Goal: Task Accomplishment & Management: Manage account settings

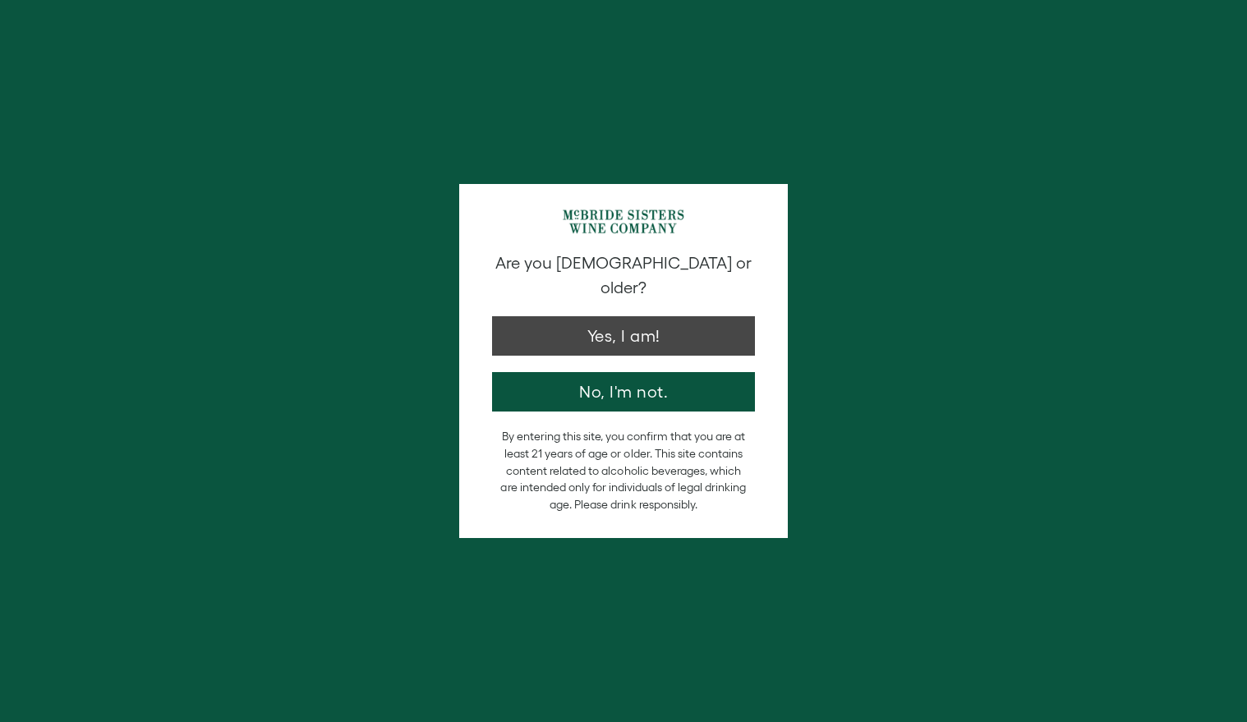
click at [681, 325] on button "Yes, I am!" at bounding box center [623, 335] width 263 height 39
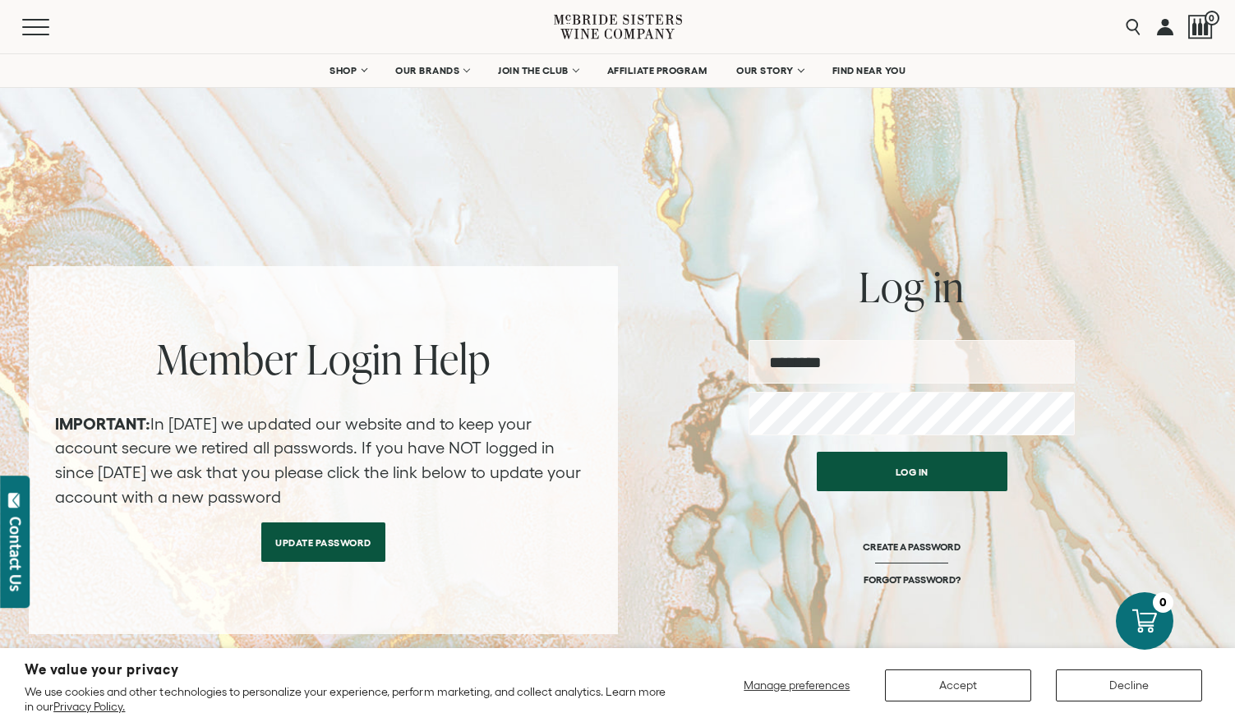
click at [840, 357] on input "email" at bounding box center [911, 362] width 326 height 44
type input "**********"
click at [911, 472] on button "Log in" at bounding box center [912, 471] width 191 height 39
click at [882, 478] on button "Log in" at bounding box center [912, 471] width 191 height 39
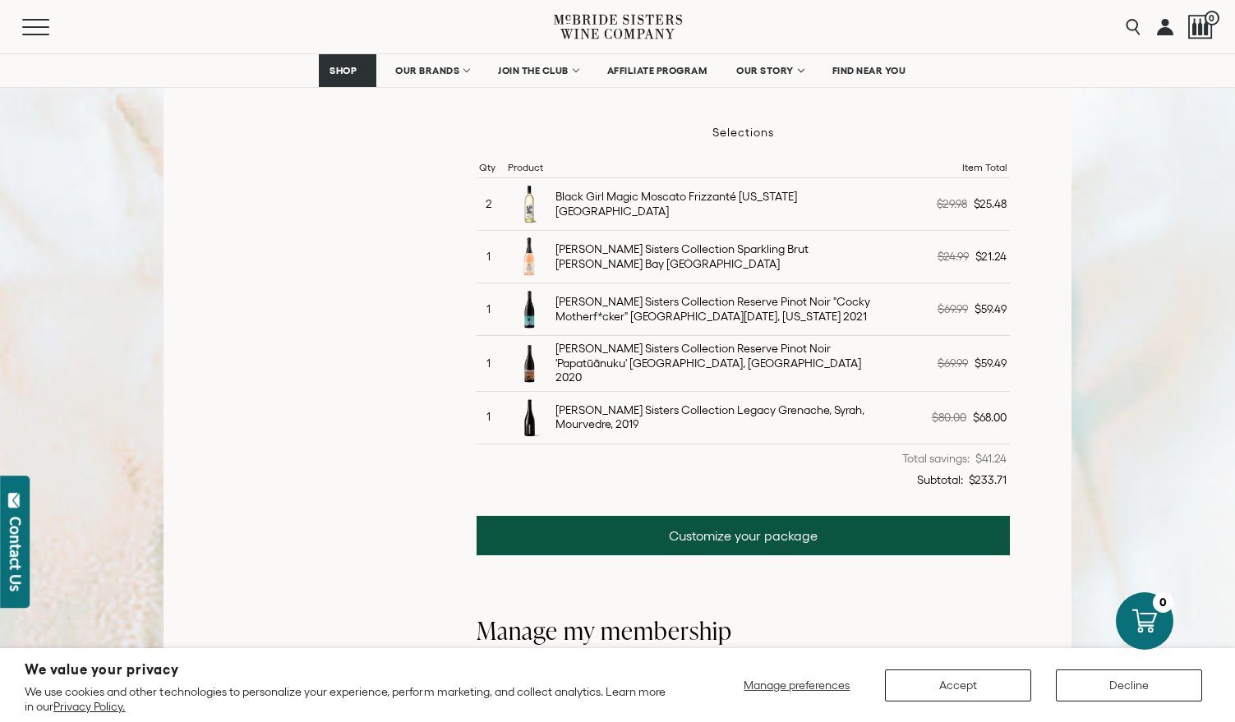
scroll to position [500, 0]
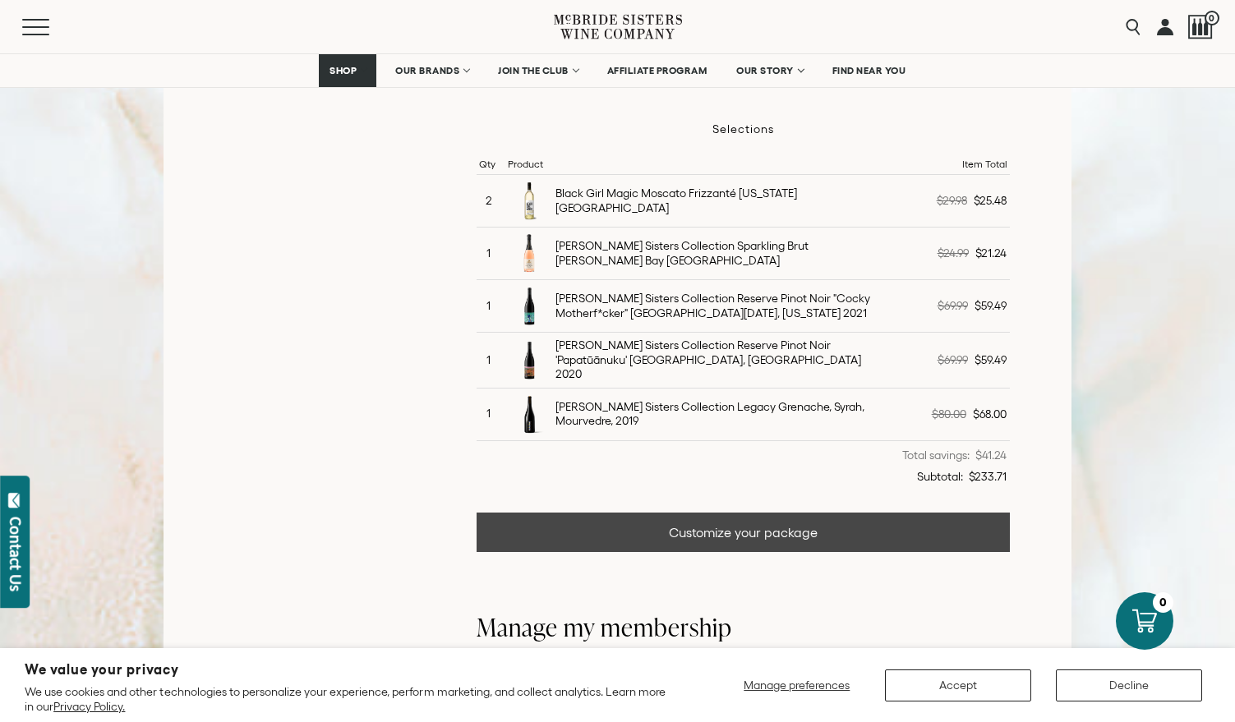
click at [730, 528] on link "Customize your package" at bounding box center [743, 532] width 533 height 39
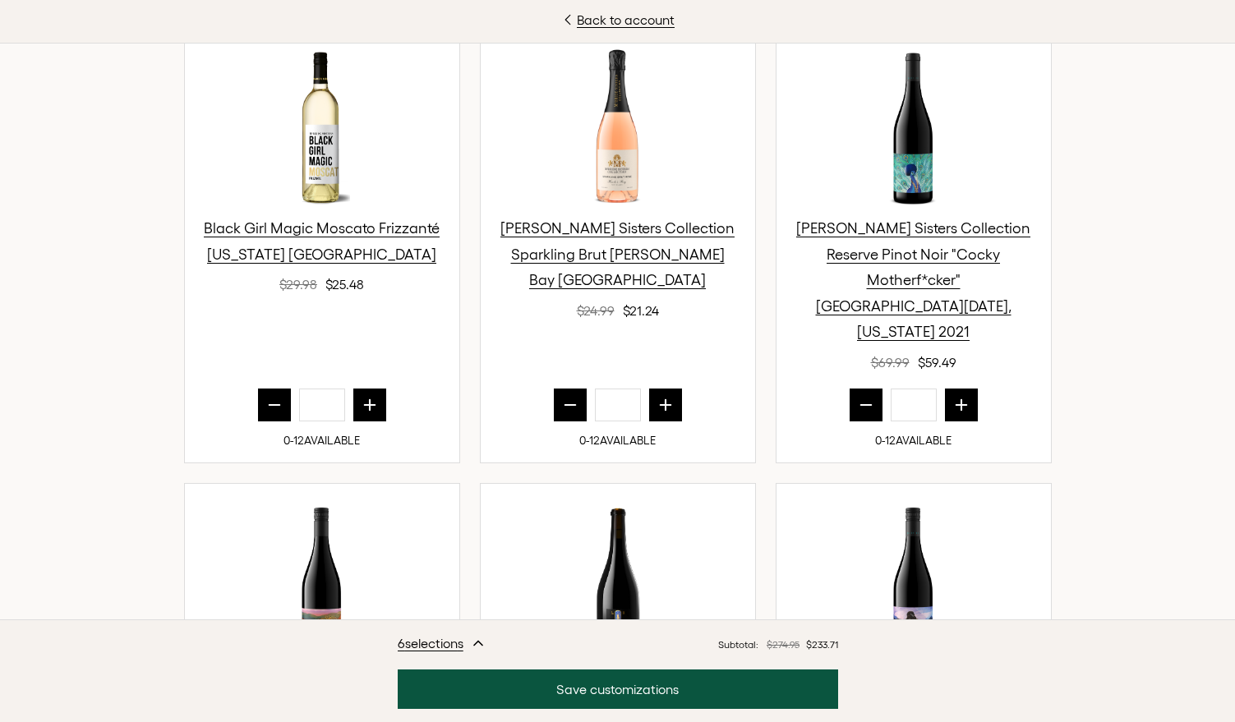
scroll to position [485, 0]
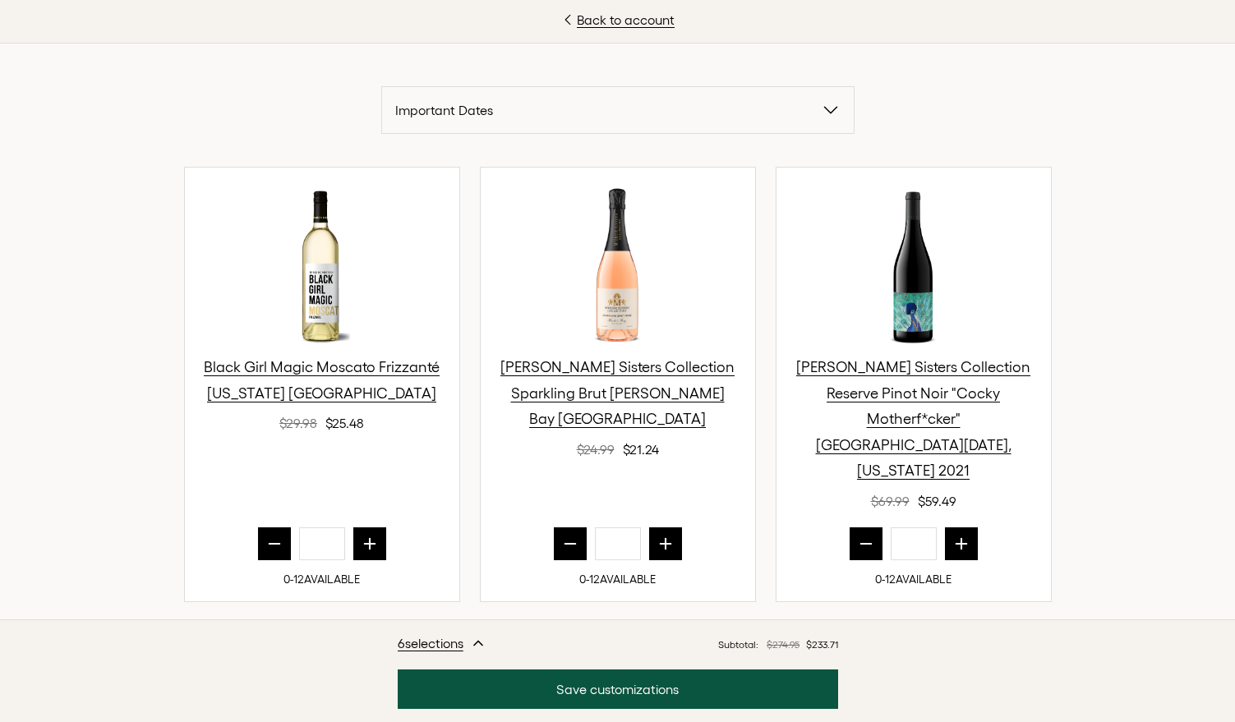
click at [266, 536] on icon "prior quantity" at bounding box center [274, 544] width 16 height 16
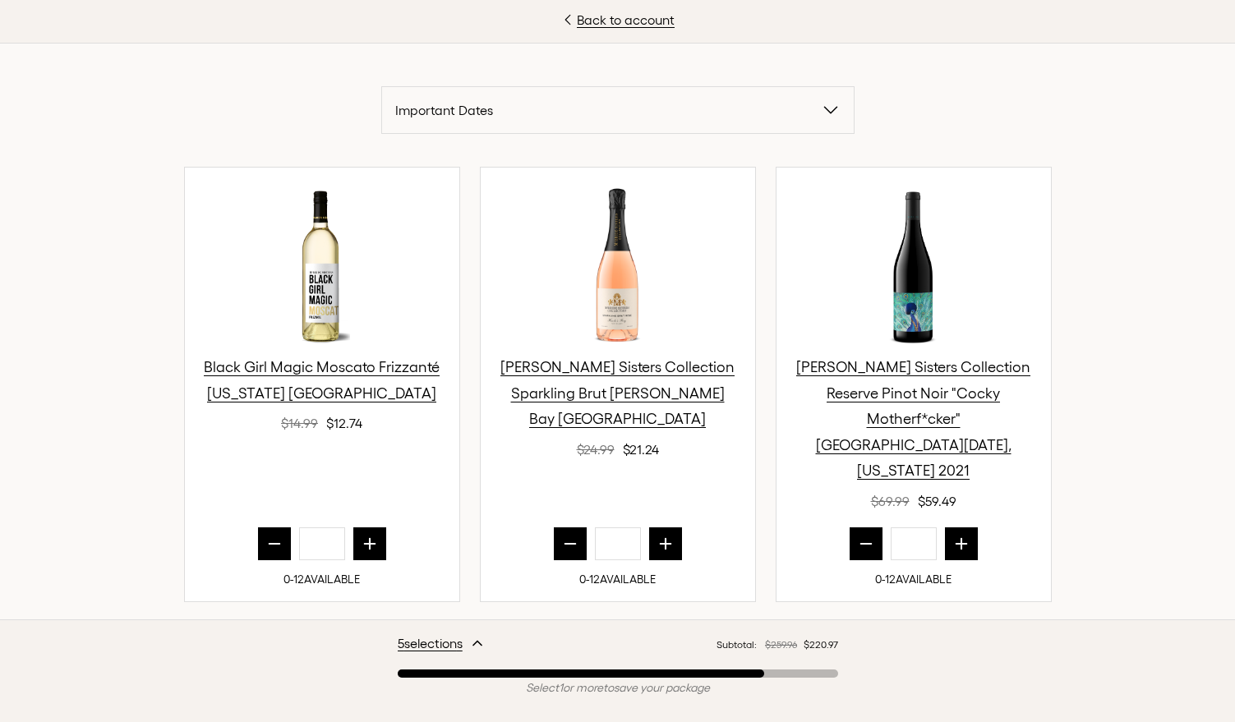
click at [266, 536] on icon "prior quantity" at bounding box center [274, 544] width 16 height 16
type input "*"
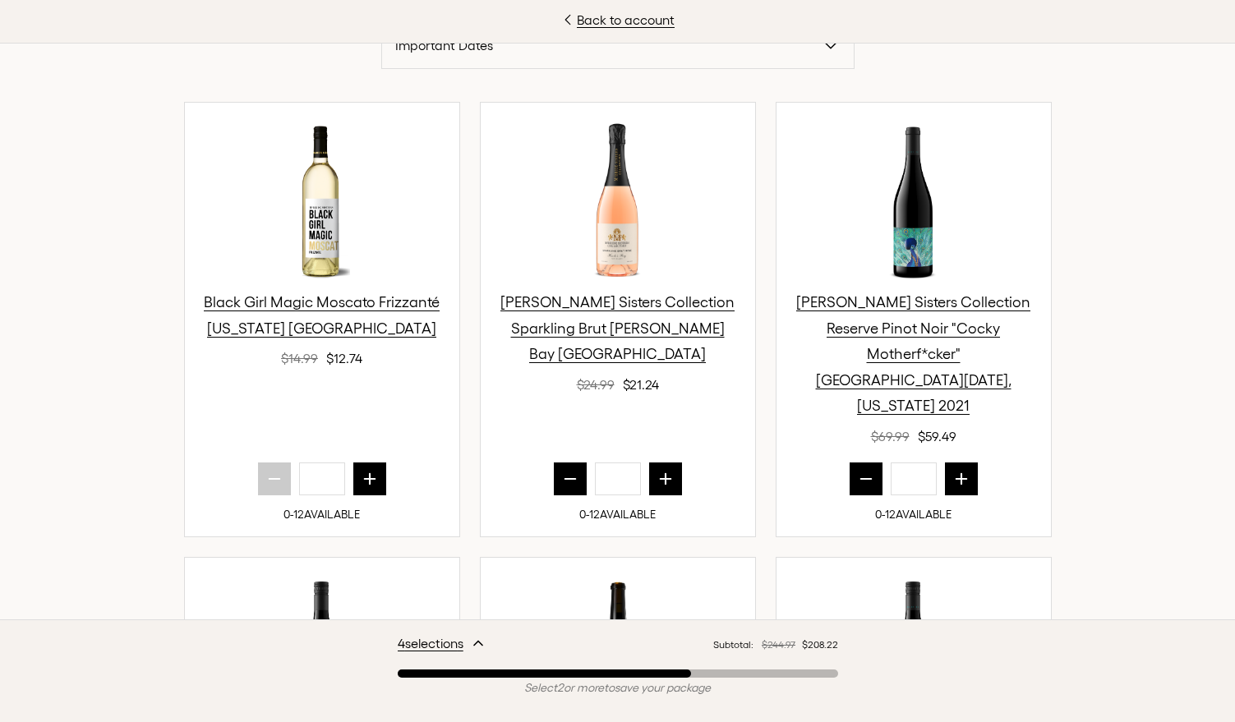
scroll to position [587, 0]
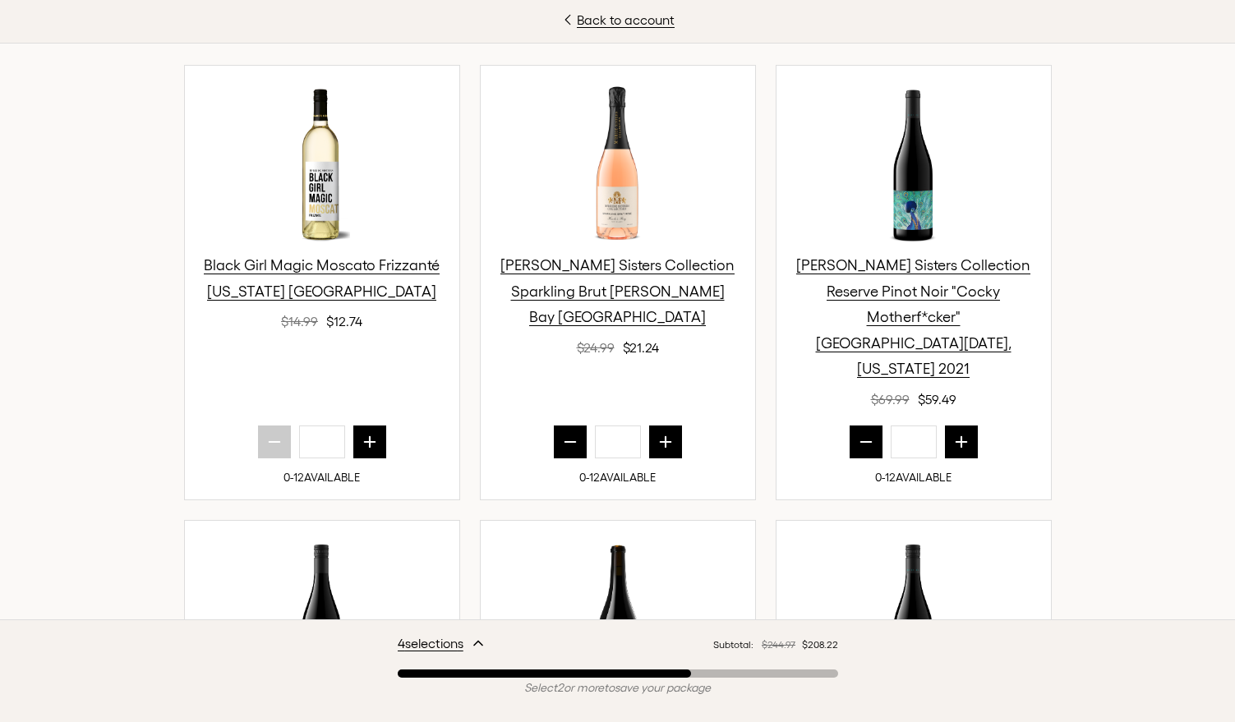
click at [861, 434] on icon "prior quantity" at bounding box center [866, 442] width 16 height 16
type input "*"
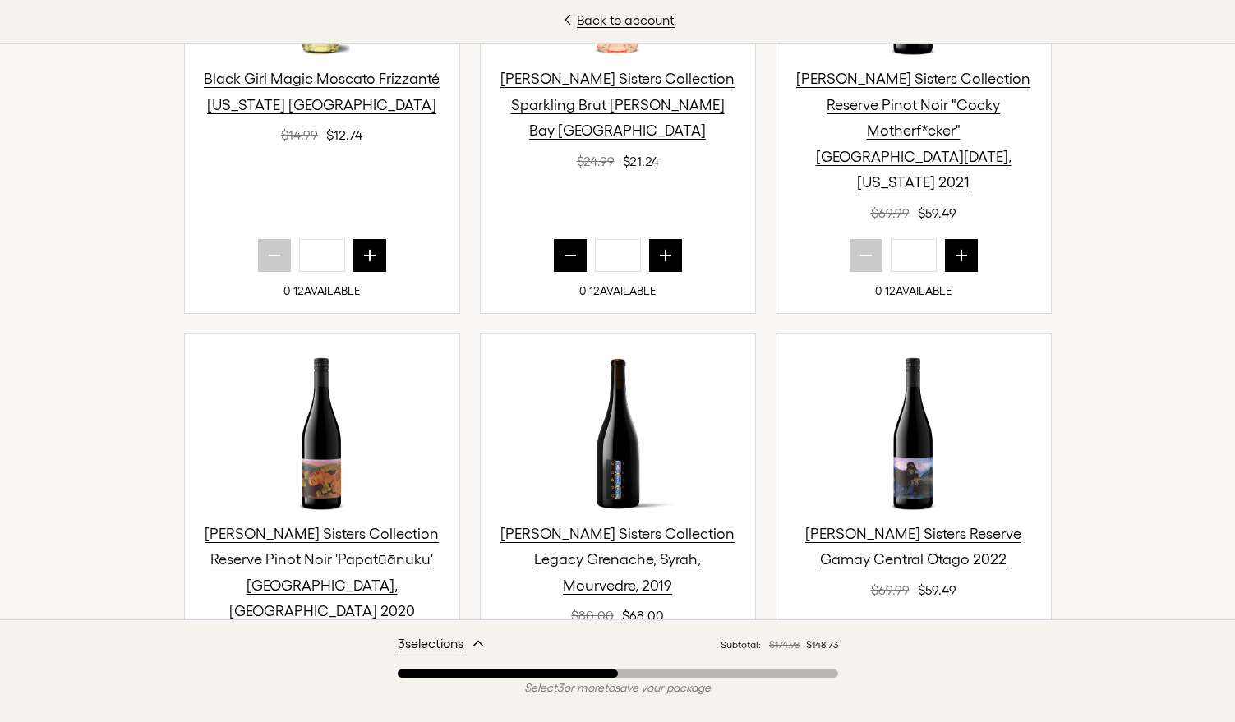
scroll to position [853, 0]
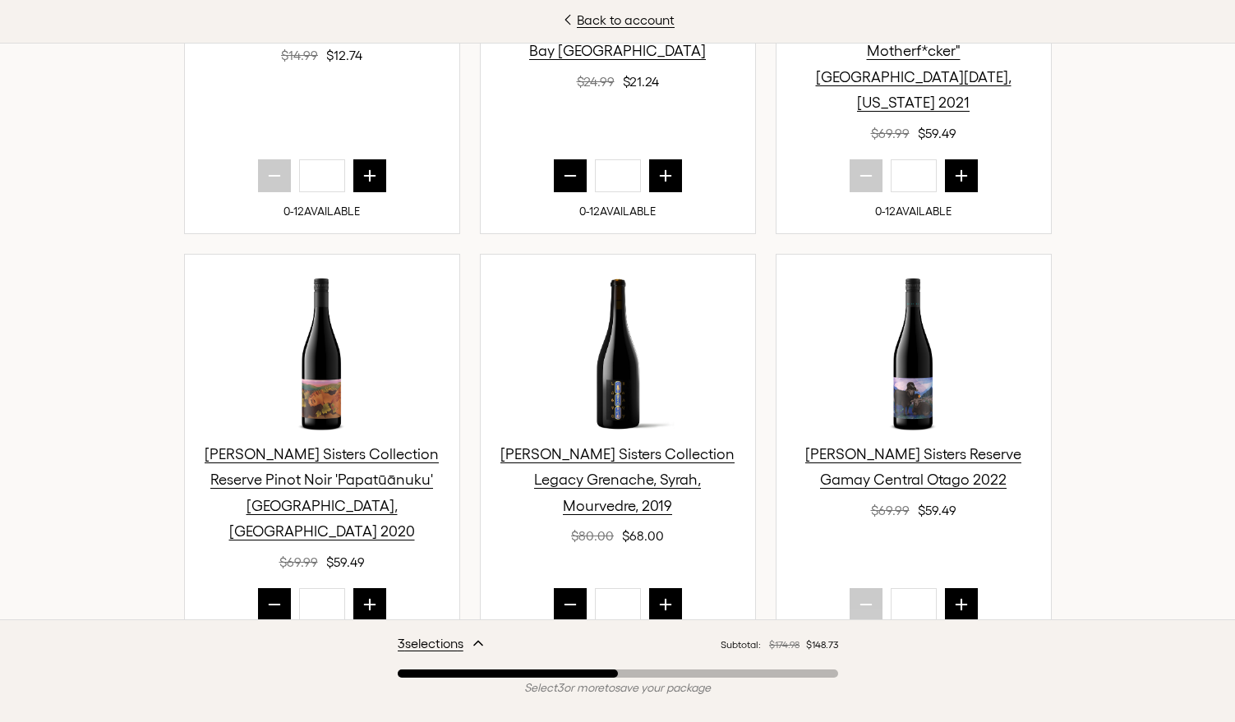
click at [258, 588] on button "prior quantity" at bounding box center [274, 604] width 33 height 33
type input "*"
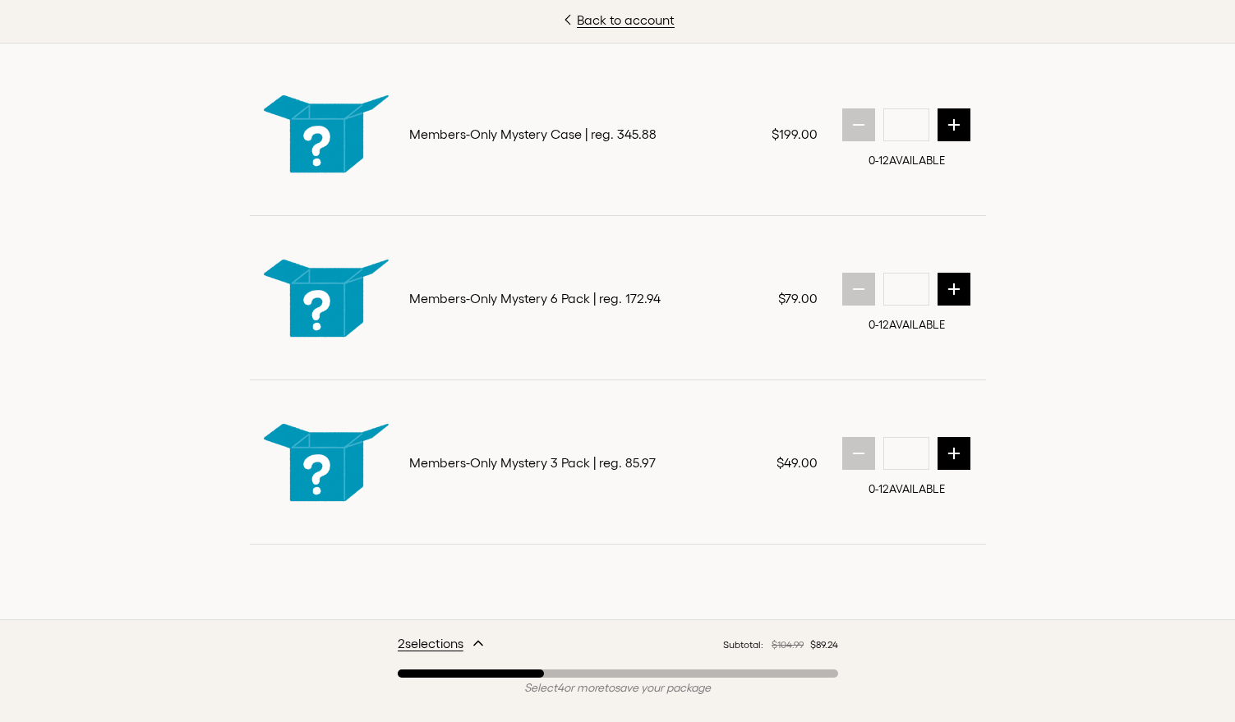
scroll to position [1992, 0]
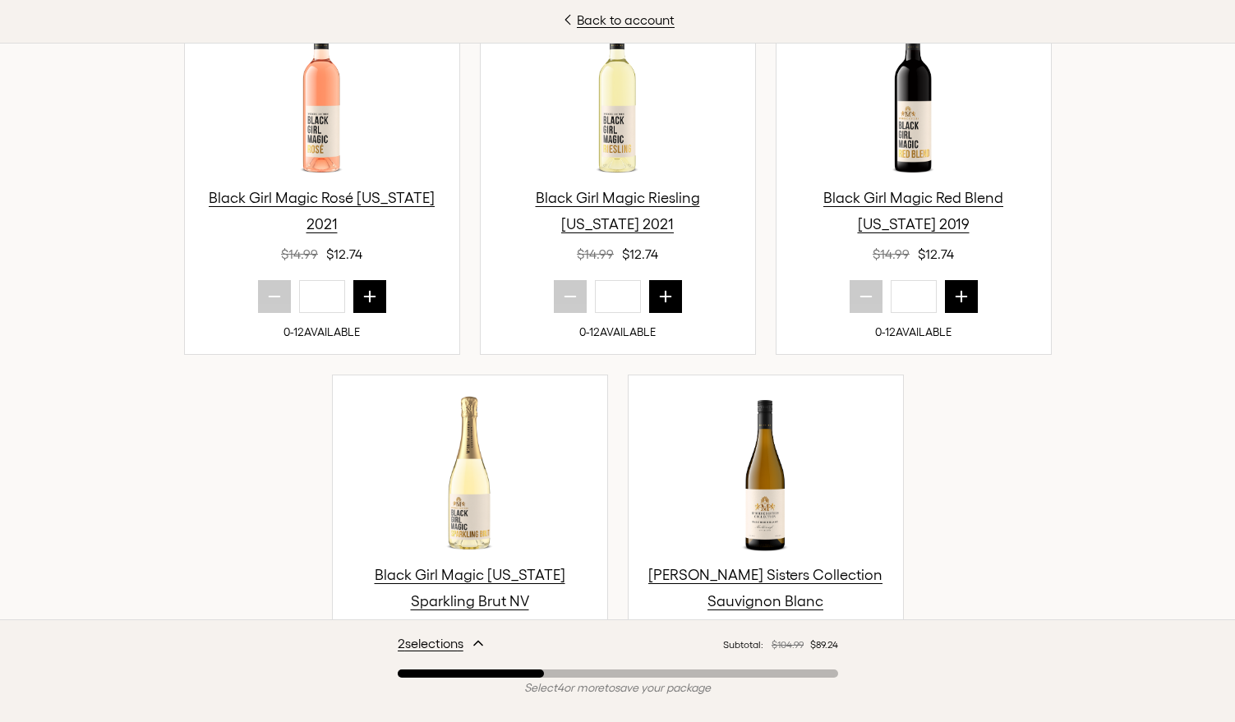
click at [501, 709] on button "next quantity" at bounding box center [517, 725] width 33 height 33
type input "*"
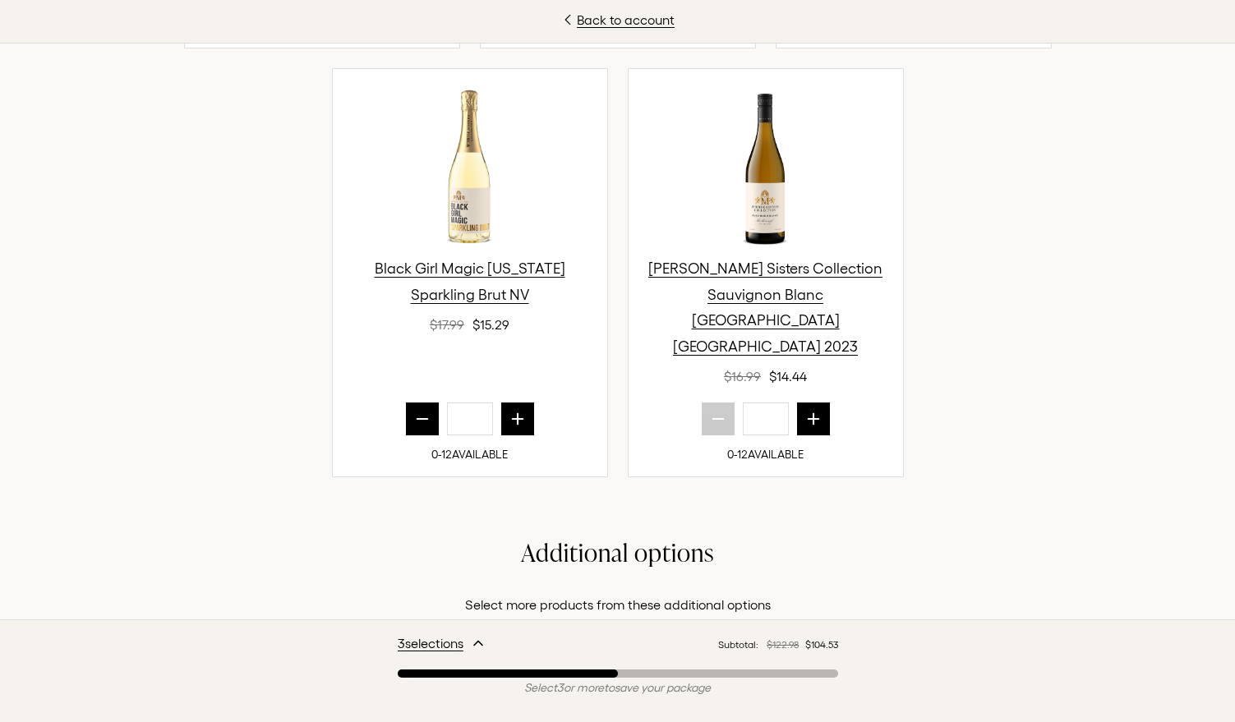
scroll to position [2677, 0]
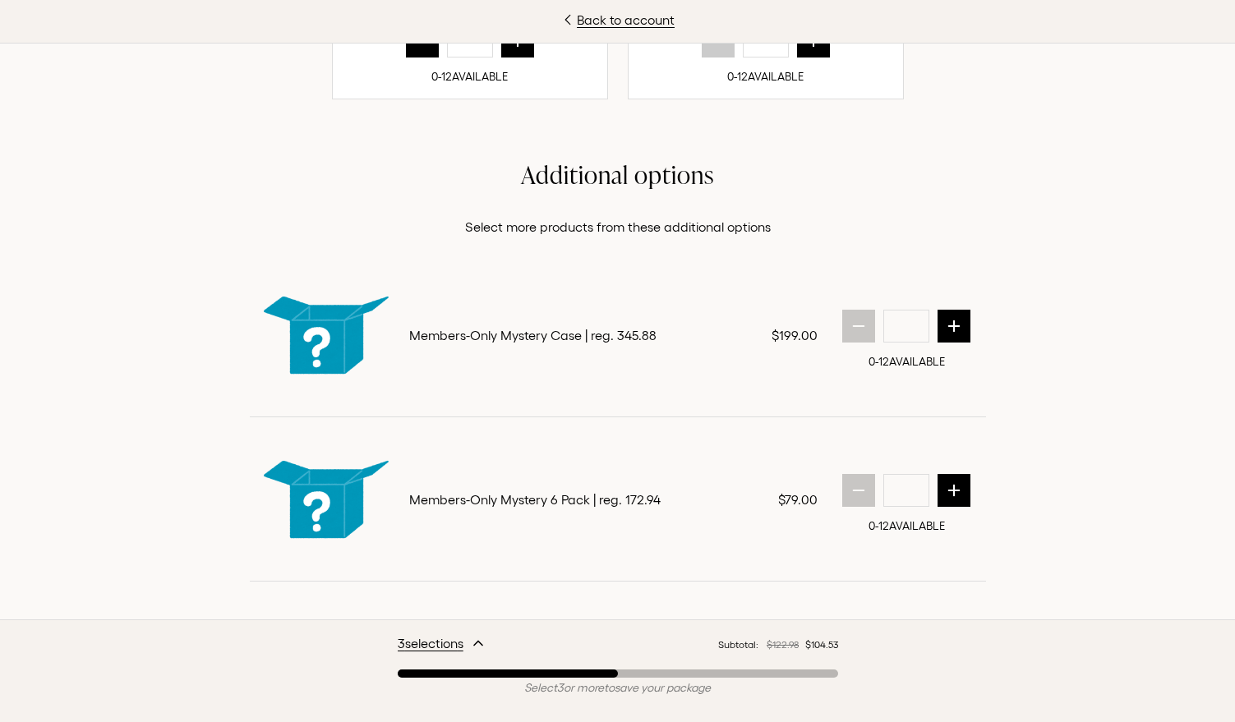
click at [952, 647] on icon "next quantity" at bounding box center [954, 655] width 16 height 16
click at [850, 647] on icon "prior quantity" at bounding box center [858, 655] width 16 height 16
type input "*"
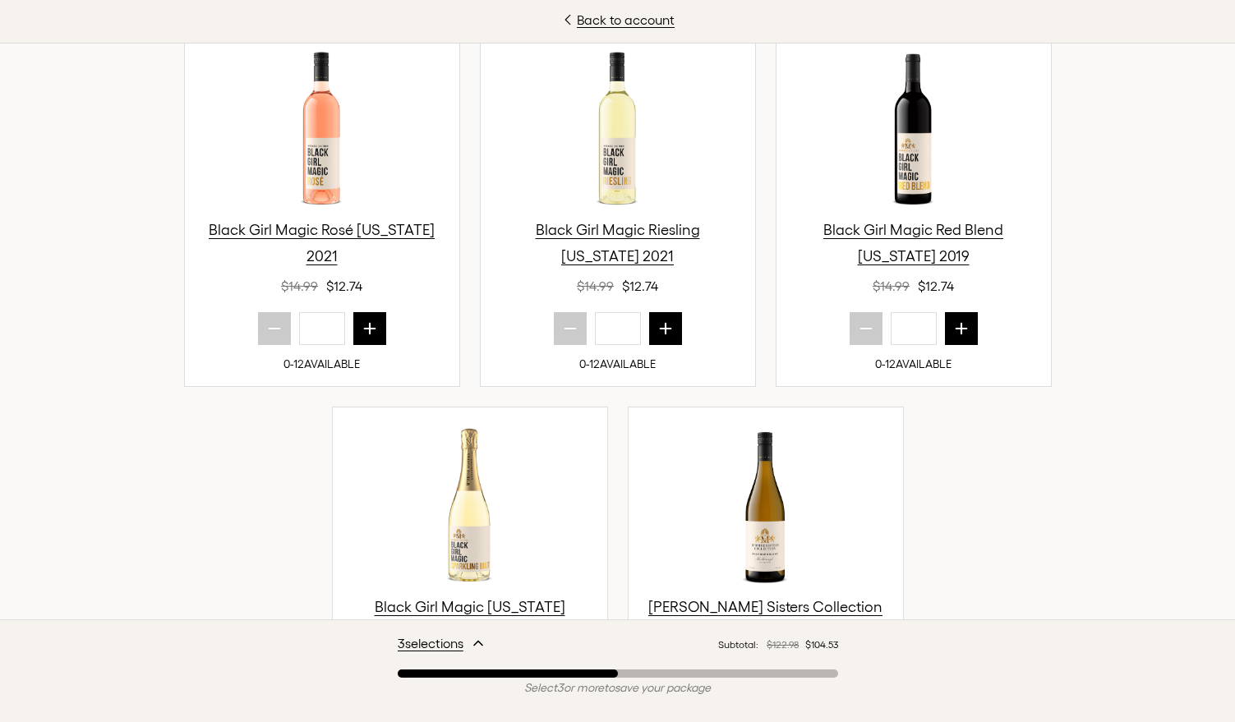
scroll to position [1876, 0]
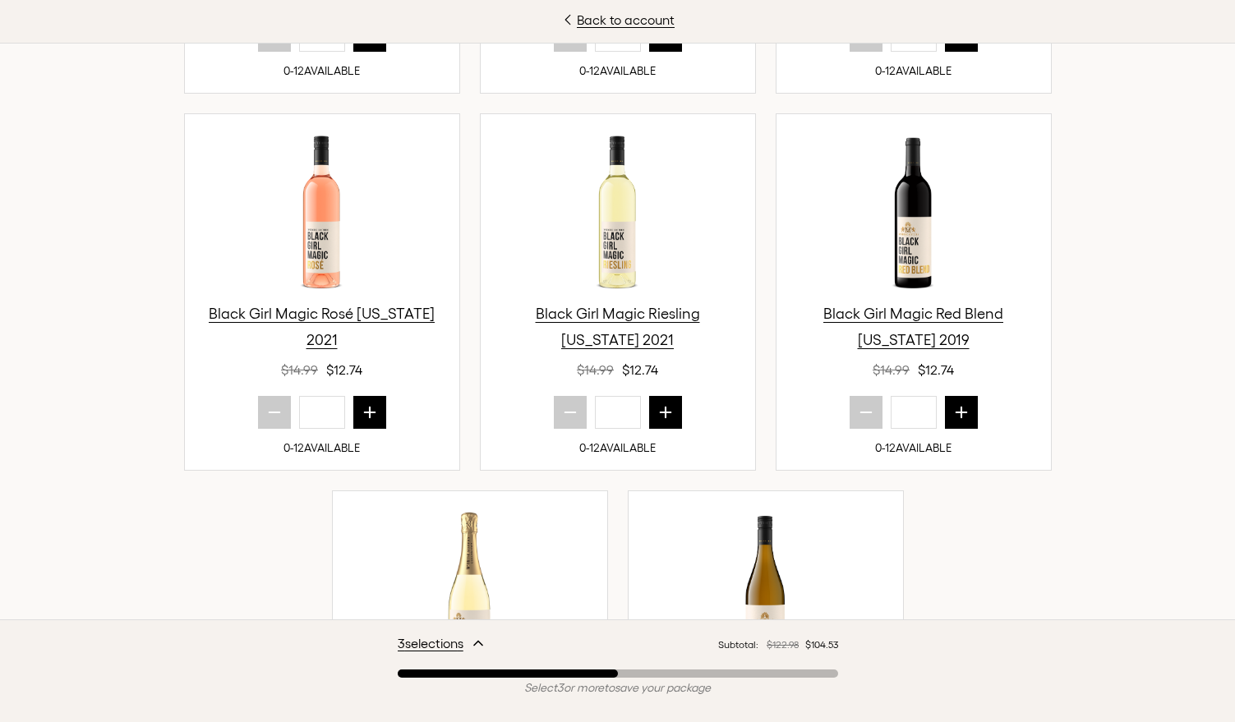
click at [369, 404] on icon "next quantity" at bounding box center [369, 412] width 16 height 16
type input "*"
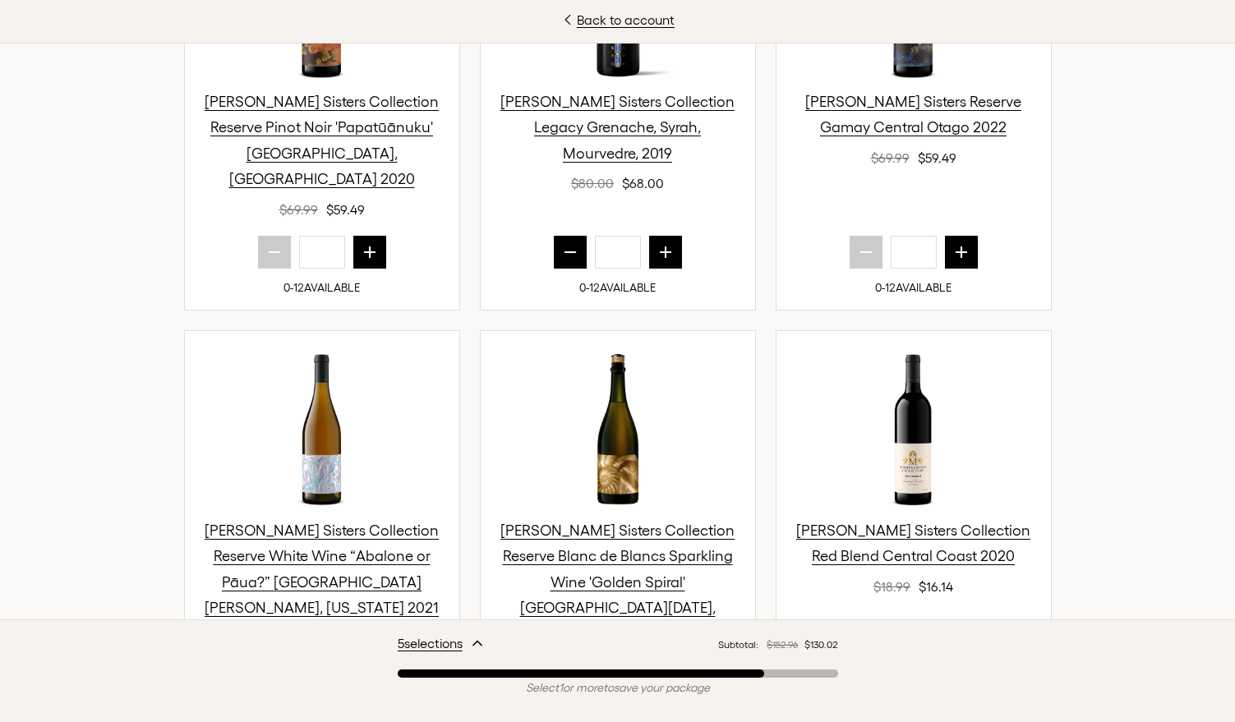
scroll to position [928, 0]
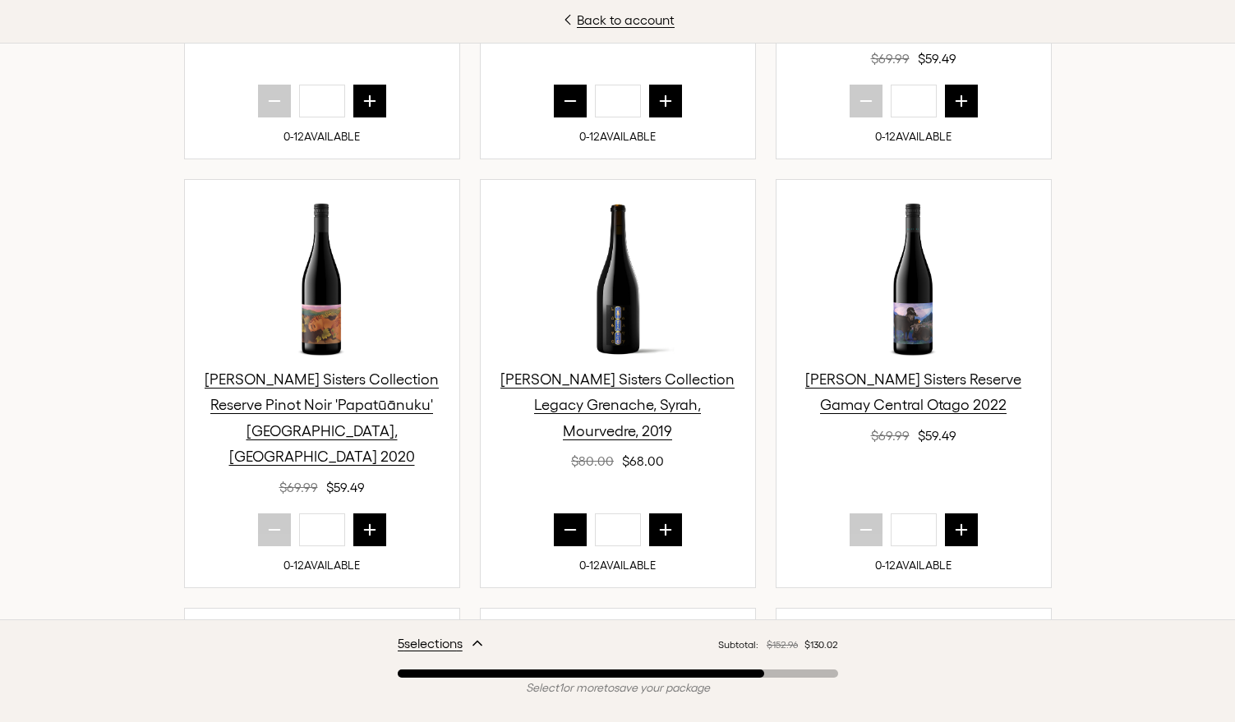
click at [562, 522] on icon "prior quantity" at bounding box center [570, 530] width 16 height 16
type input "*"
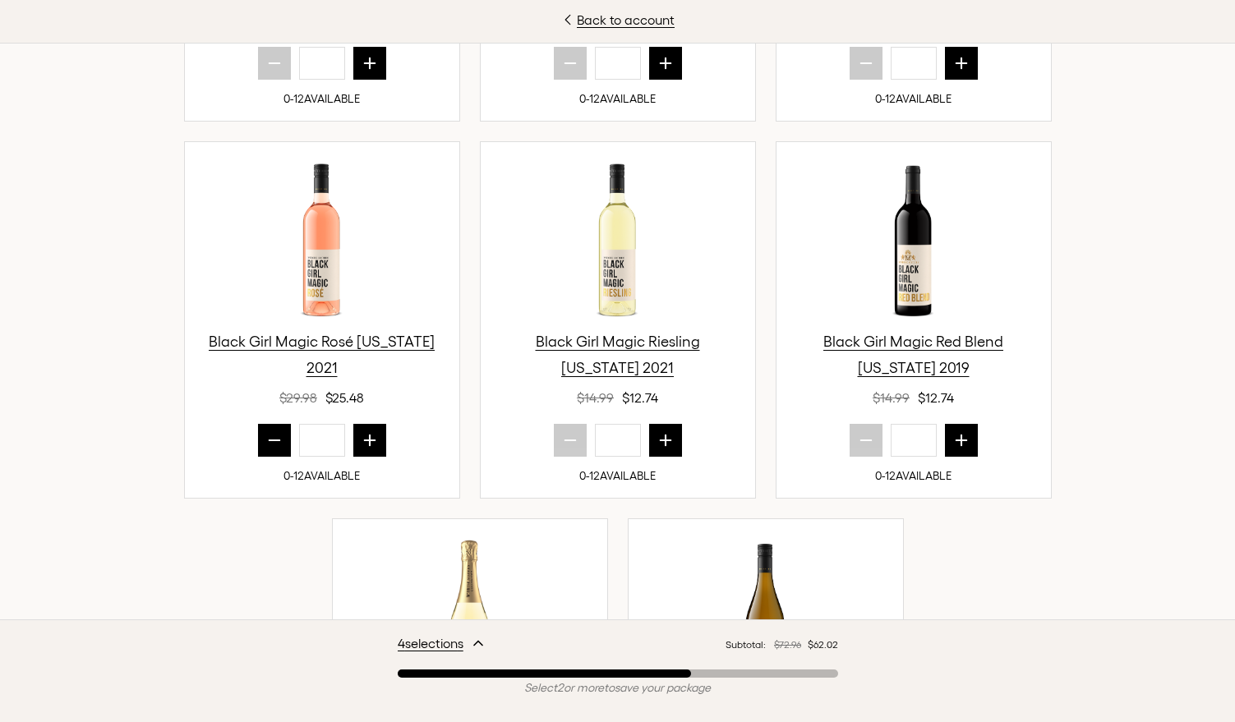
scroll to position [2012, 0]
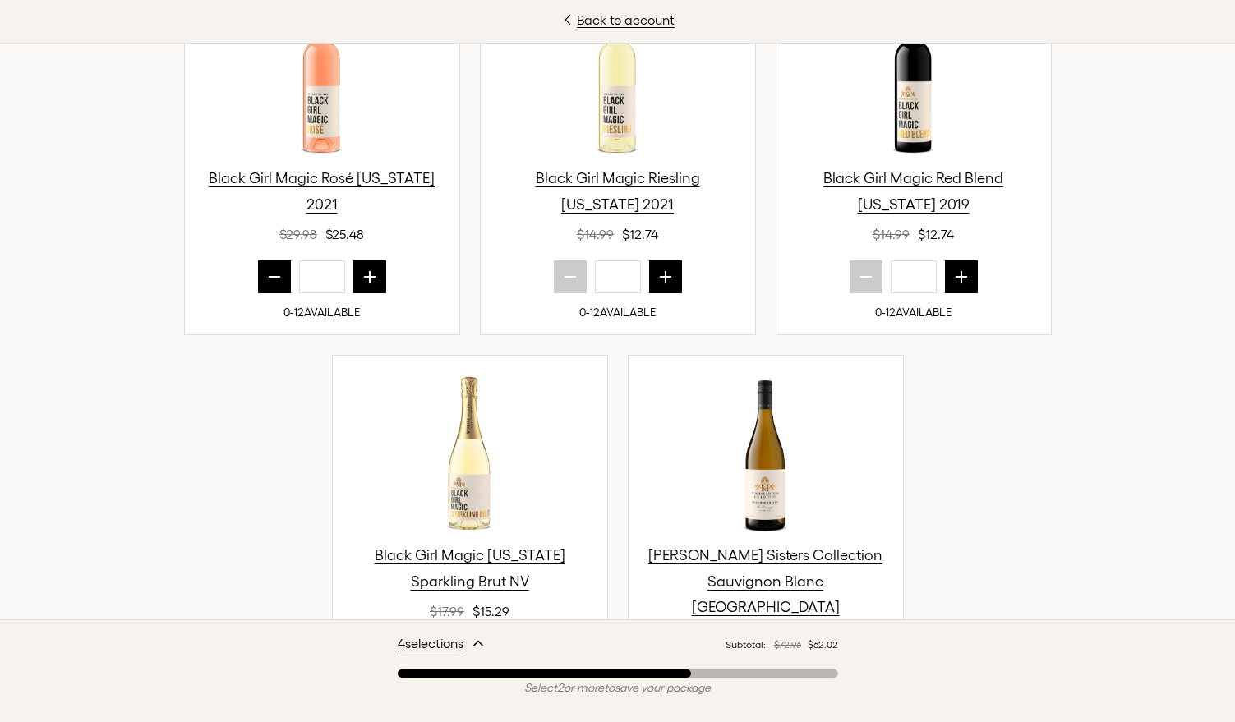
click at [509, 698] on icon "next quantity" at bounding box center [517, 706] width 16 height 16
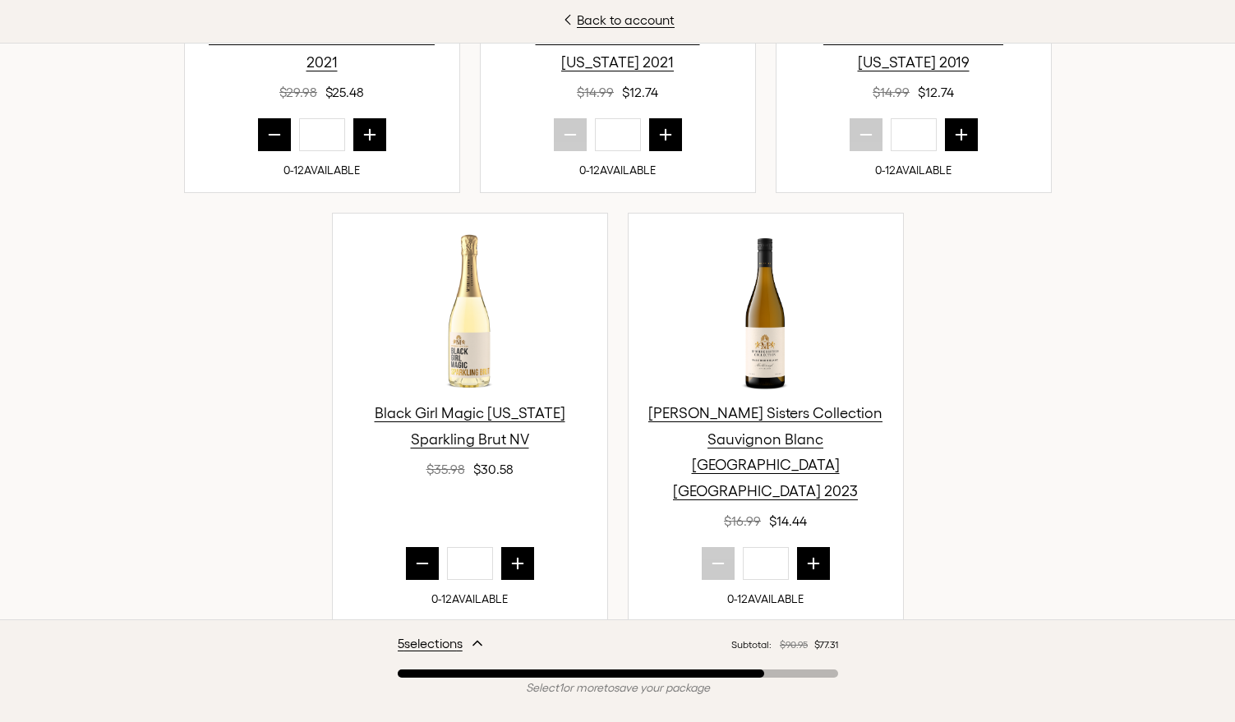
scroll to position [2313, 0]
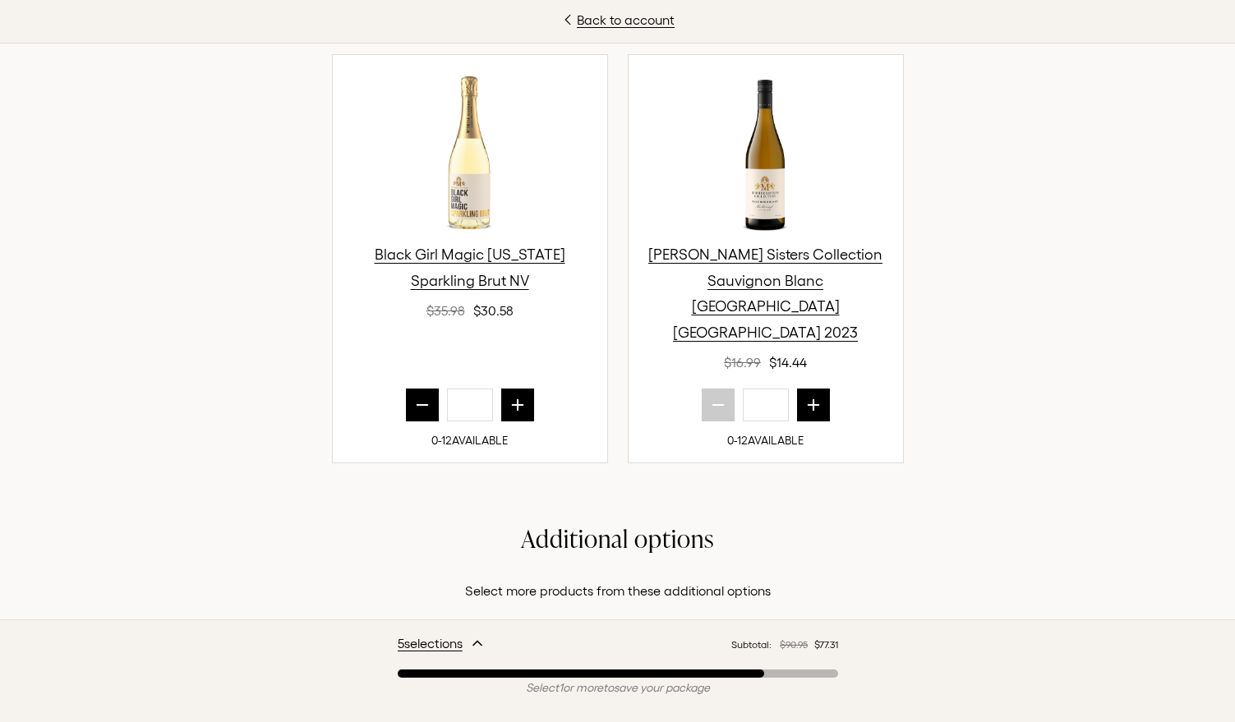
click at [515, 389] on button "next quantity" at bounding box center [517, 405] width 33 height 33
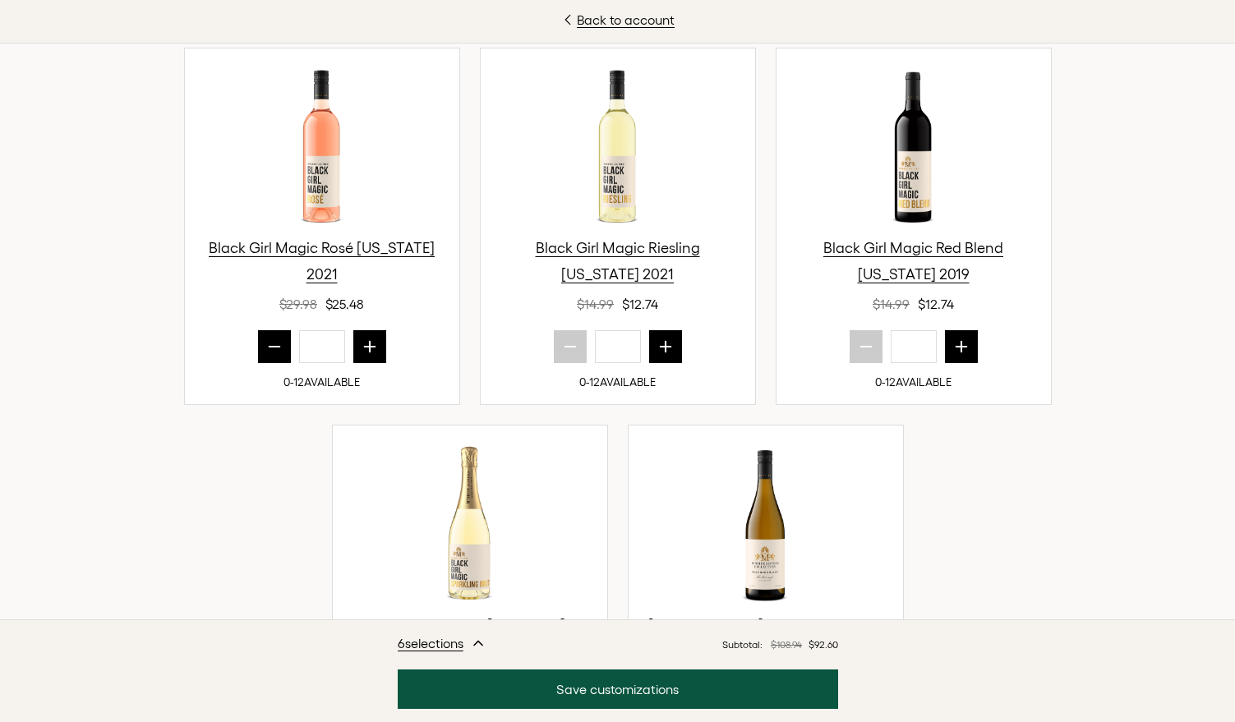
scroll to position [2069, 0]
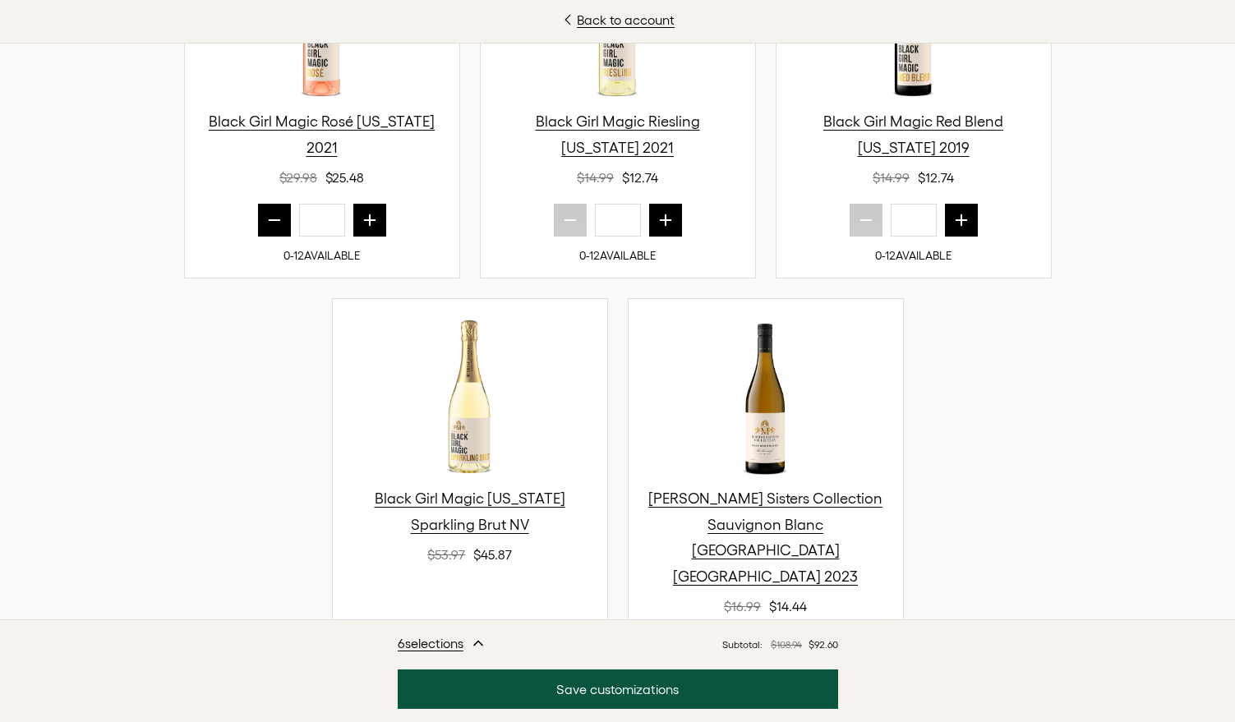
drag, startPoint x: 510, startPoint y: 541, endPoint x: 456, endPoint y: 409, distance: 143.0
click at [512, 644] on icon "next quantity" at bounding box center [517, 649] width 11 height 11
type input "*"
click at [275, 212] on icon "prior quantity" at bounding box center [274, 220] width 16 height 16
type input "*"
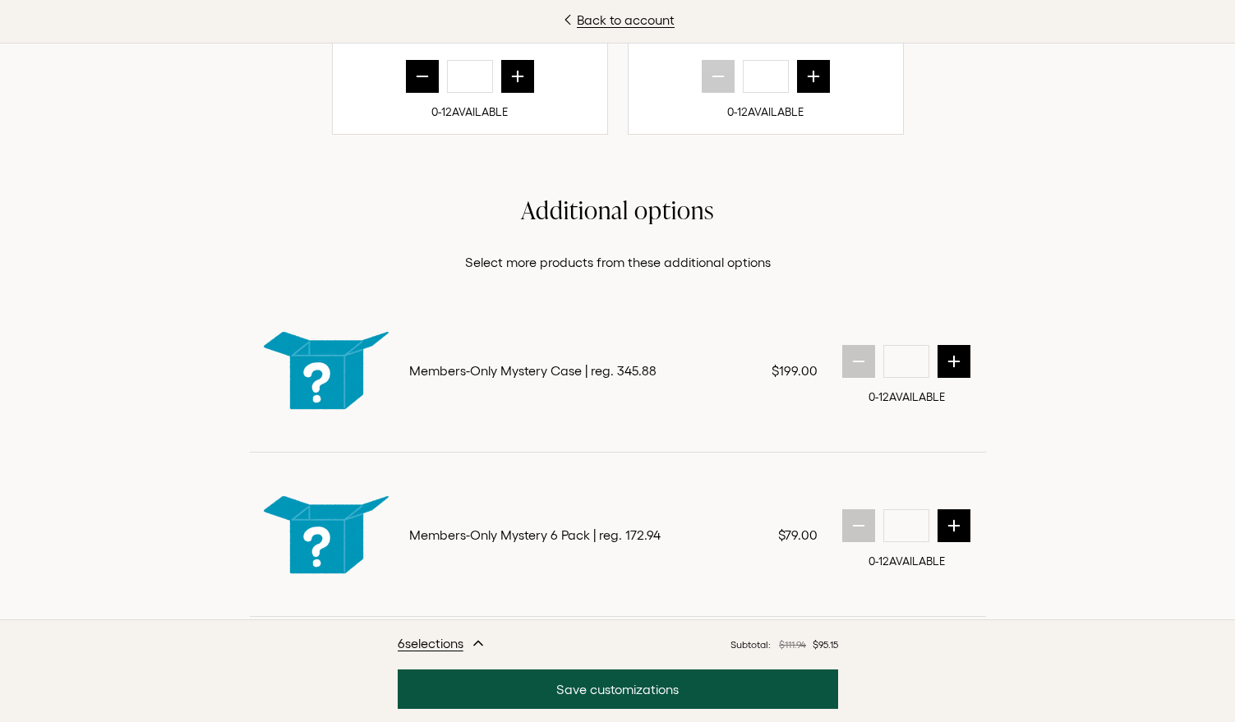
scroll to position [2757, 0]
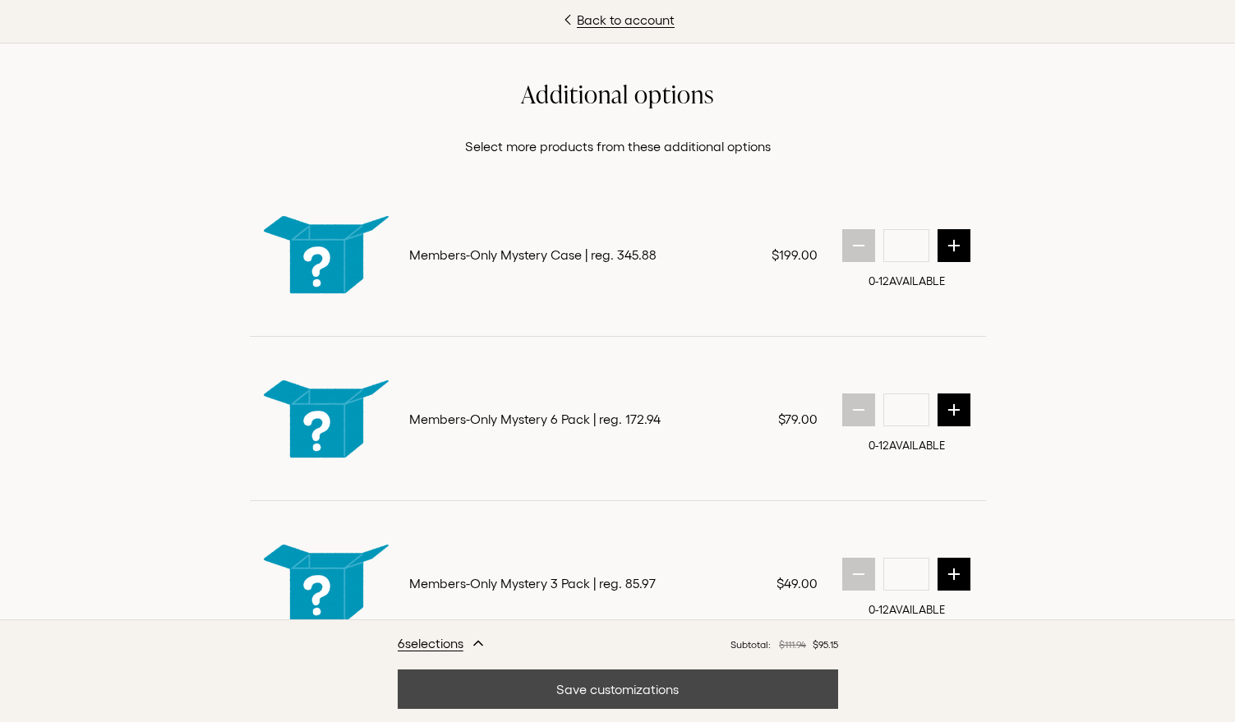
click at [682, 682] on button "Save customizations" at bounding box center [618, 689] width 440 height 39
